Goal: Find specific page/section: Find specific page/section

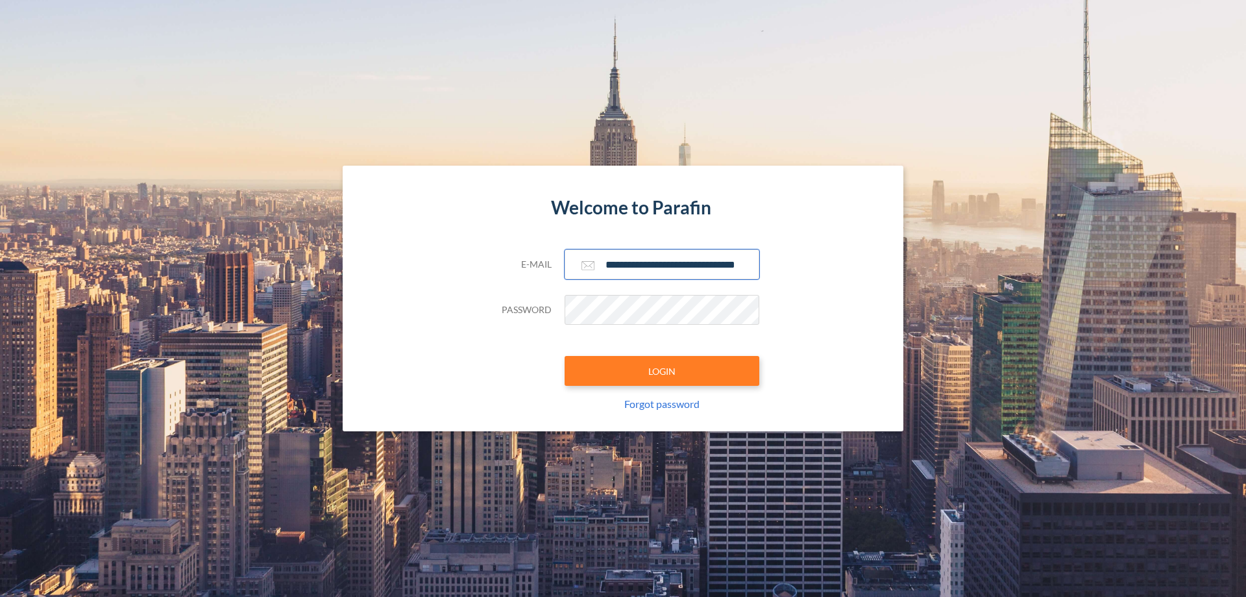
scroll to position [0, 21]
type input "**********"
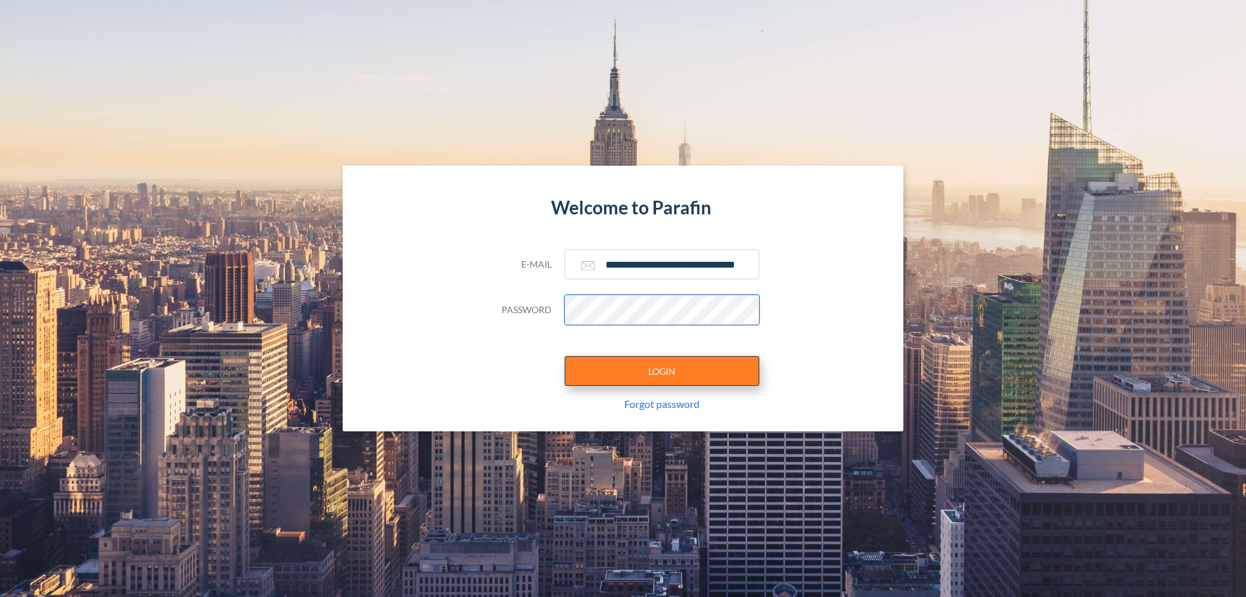
scroll to position [0, 0]
click at [662, 371] on button "LOGIN" at bounding box center [662, 371] width 195 height 30
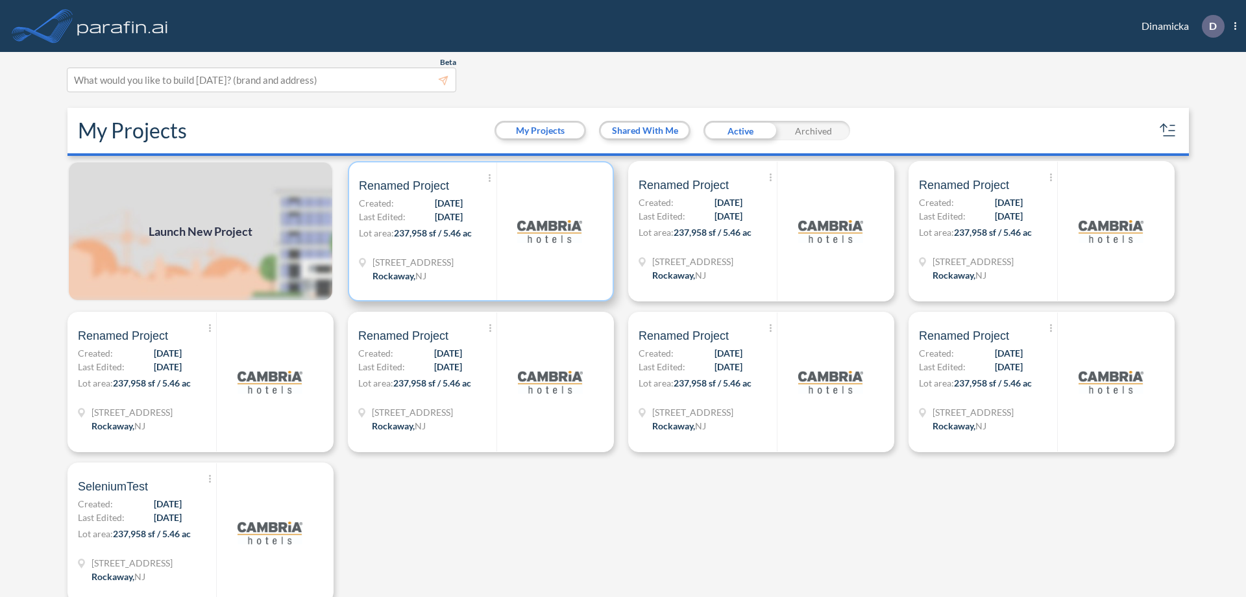
scroll to position [3, 0]
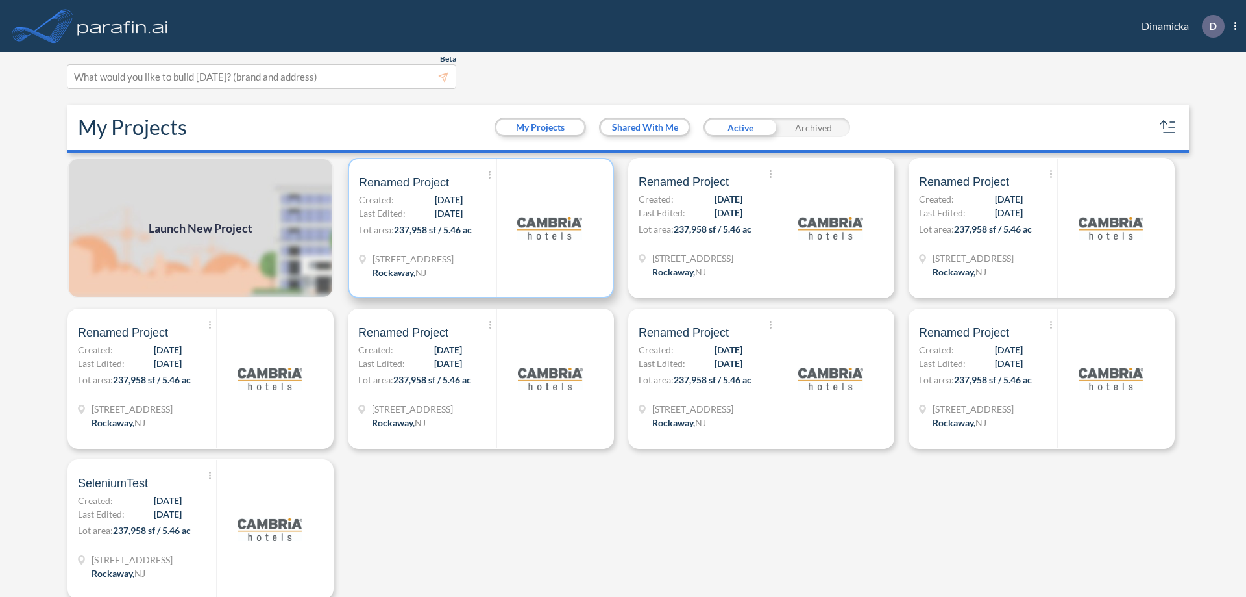
click at [478, 228] on p "Lot area: 237,958 sf / 5.46 ac" at bounding box center [428, 232] width 138 height 19
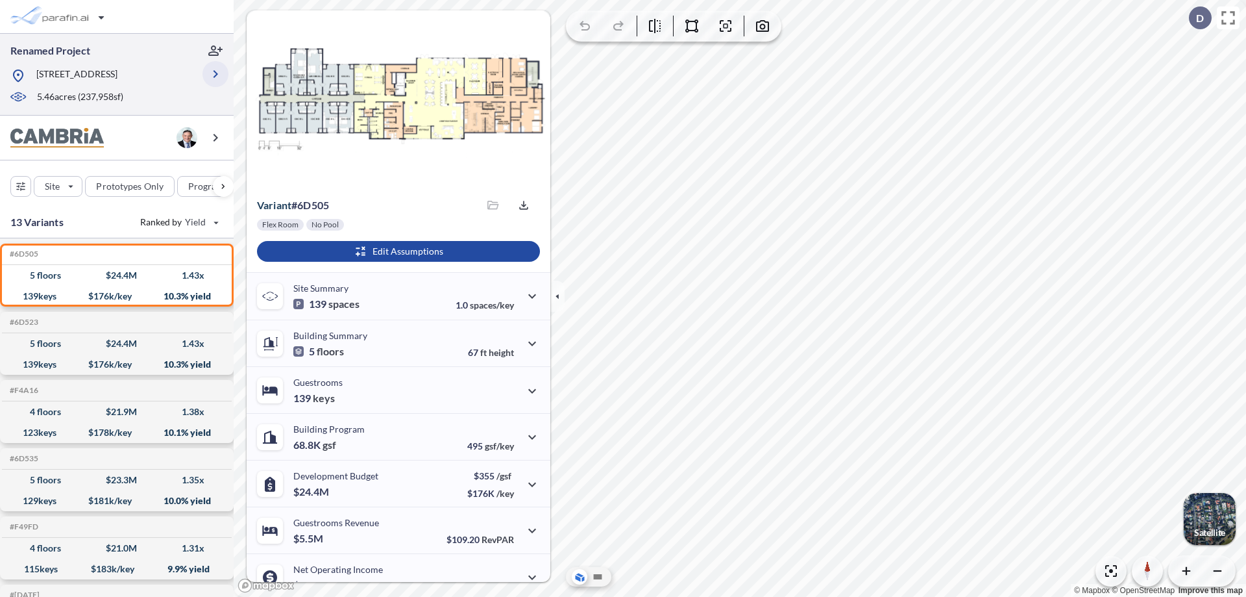
click at [216, 74] on icon "button" at bounding box center [216, 74] width 16 height 16
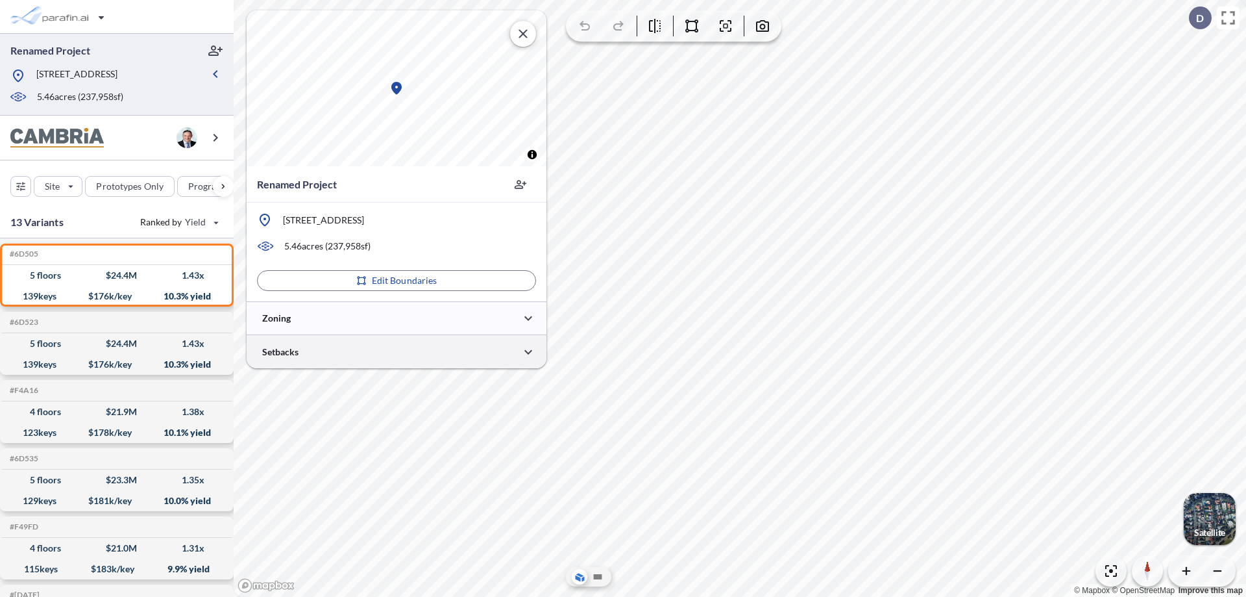
click at [397, 351] on div at bounding box center [397, 351] width 300 height 33
